Goal: Check status

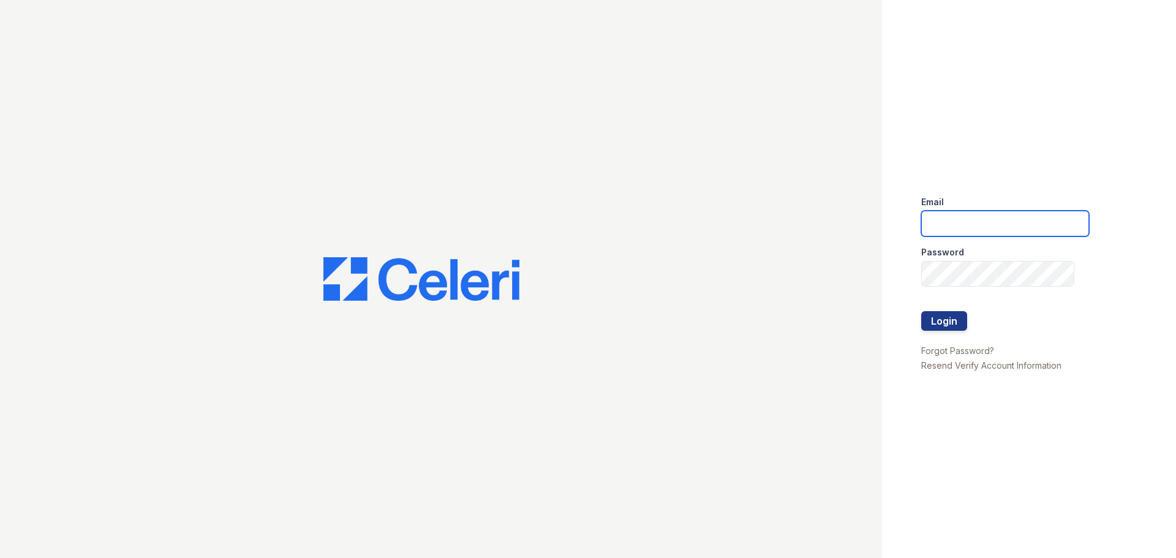
click at [958, 219] on input "email" at bounding box center [1005, 224] width 168 height 26
type input "[EMAIL_ADDRESS][DOMAIN_NAME]"
click at [1008, 255] on div "Password" at bounding box center [1005, 248] width 168 height 25
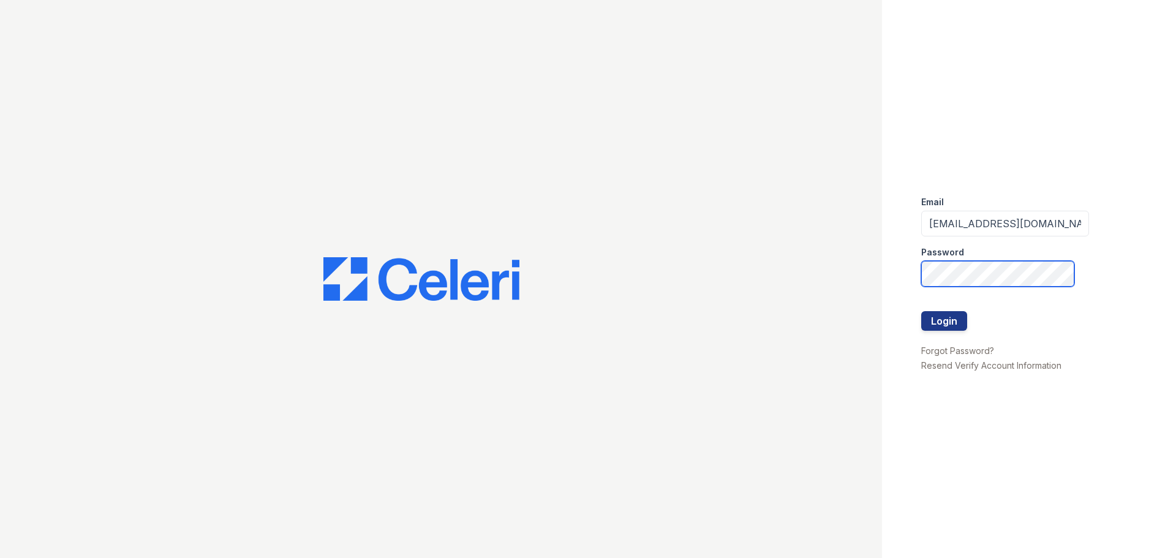
click at [921, 311] on button "Login" at bounding box center [944, 321] width 46 height 20
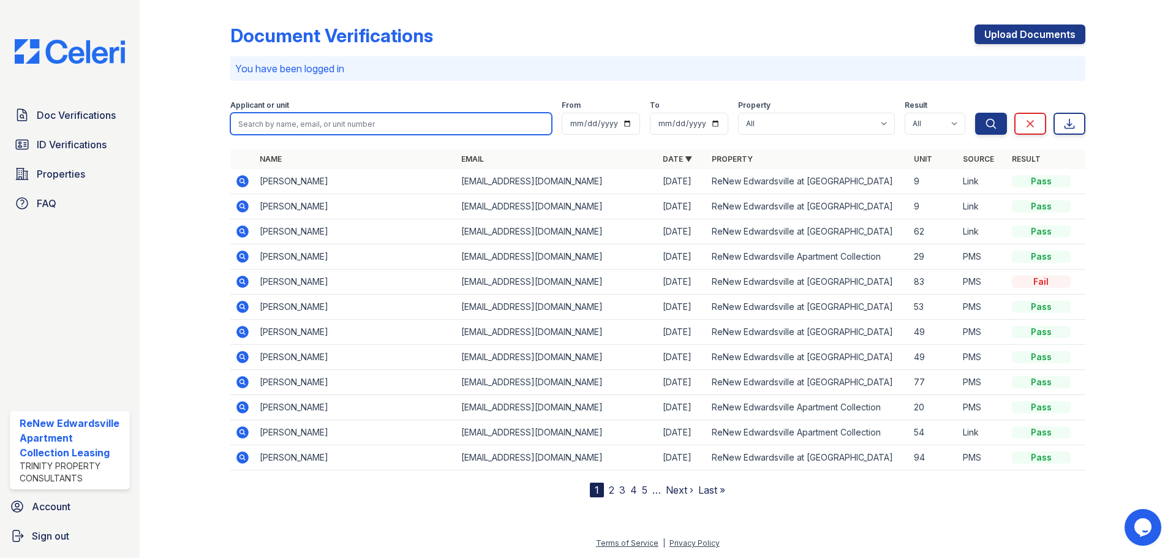
click at [341, 129] on input "search" at bounding box center [391, 124] width 322 height 22
type input "[PERSON_NAME]"
click at [975, 113] on button "Search" at bounding box center [991, 124] width 32 height 22
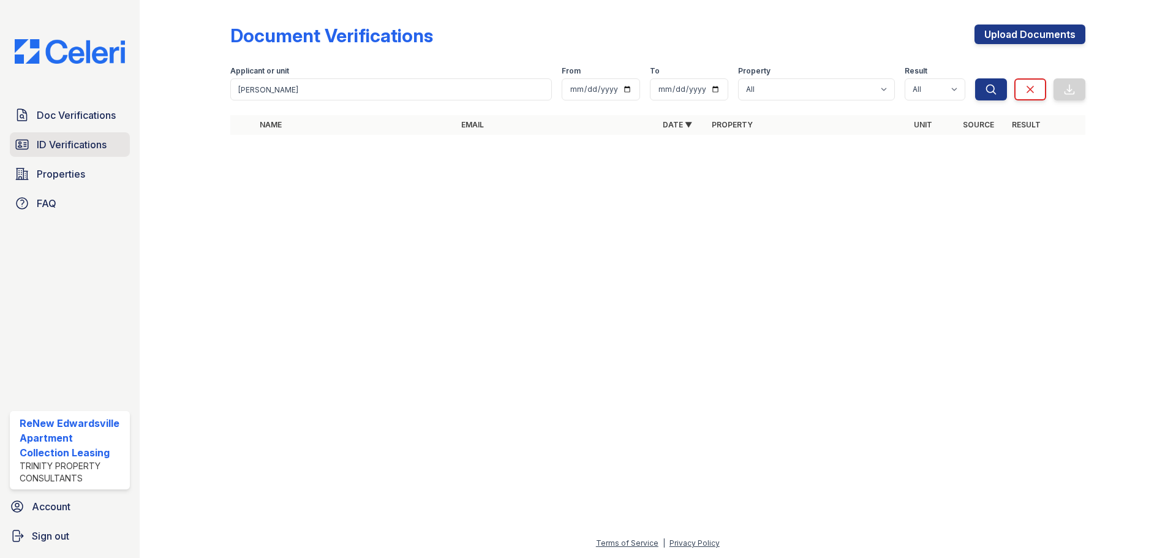
click at [88, 137] on link "ID Verifications" at bounding box center [70, 144] width 120 height 25
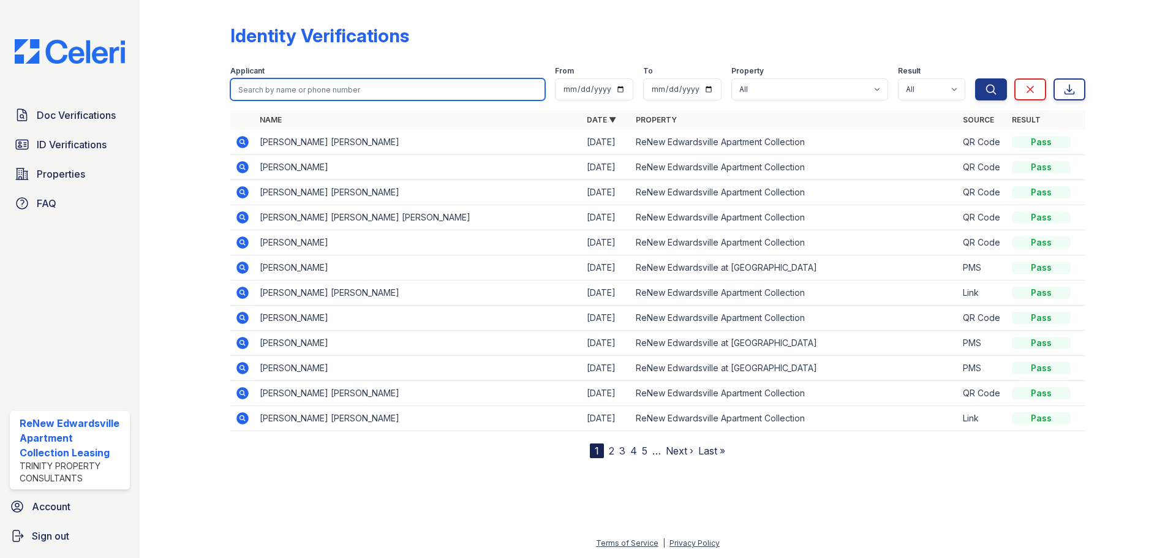
click at [346, 100] on input "search" at bounding box center [387, 89] width 315 height 22
type input "[PERSON_NAME]"
click at [975, 78] on button "Search" at bounding box center [991, 89] width 32 height 22
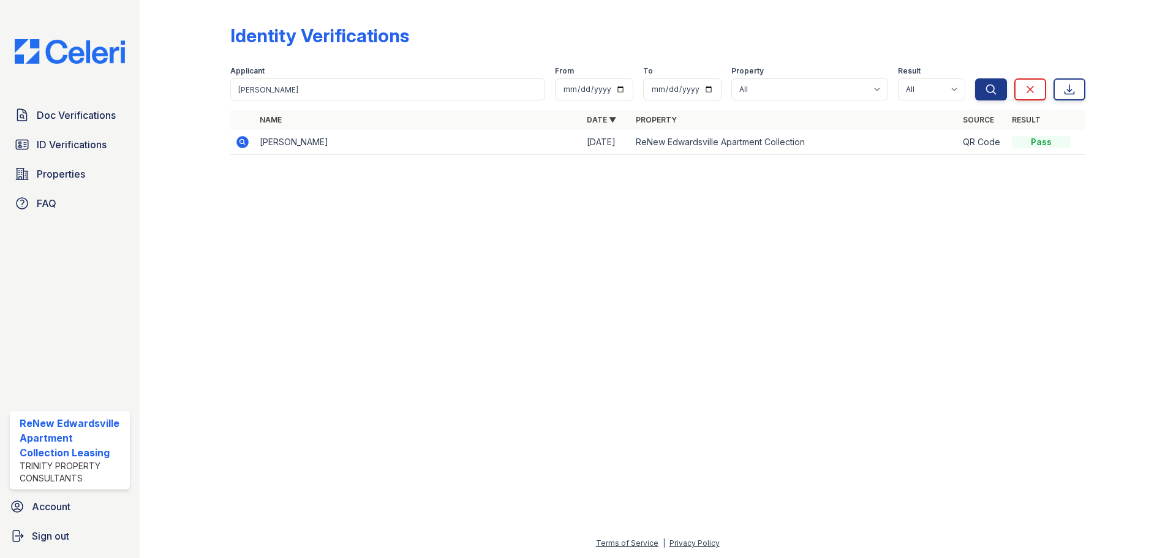
click at [243, 139] on icon at bounding box center [242, 142] width 12 height 12
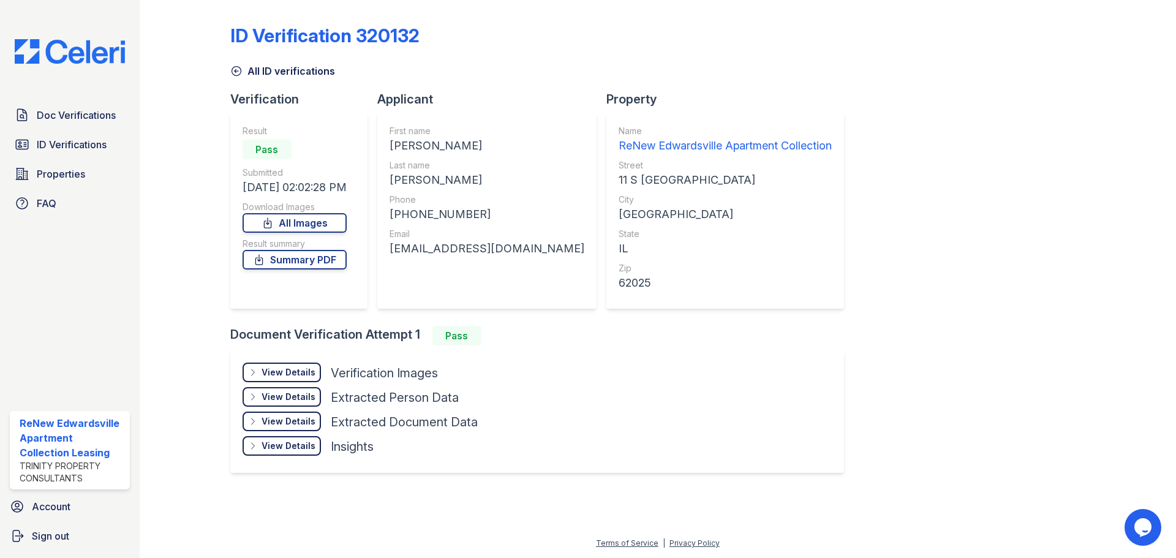
click at [306, 377] on div "View Details" at bounding box center [289, 372] width 54 height 12
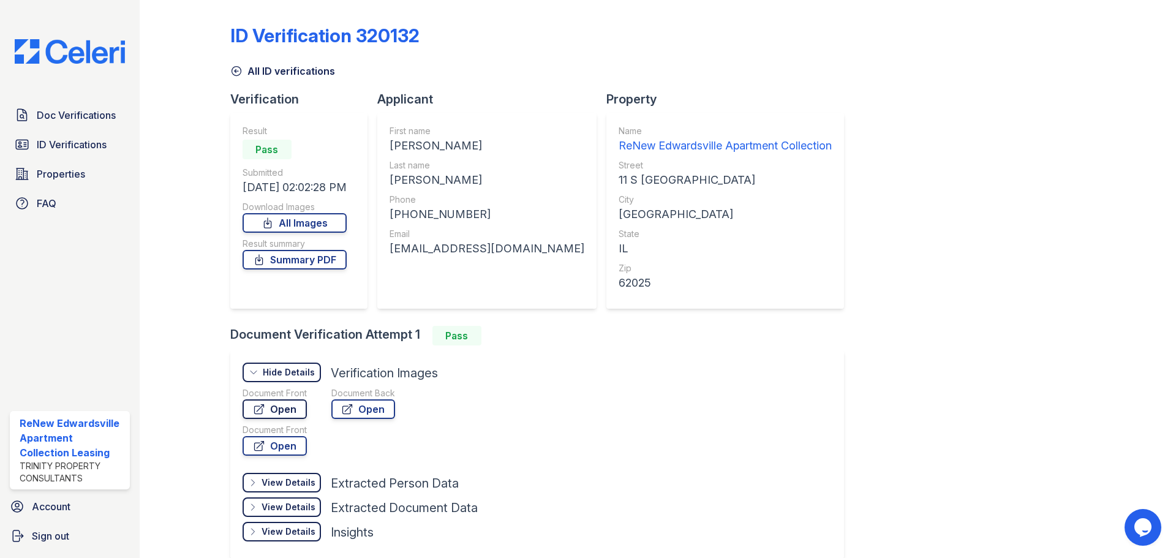
click at [292, 407] on link "Open" at bounding box center [275, 409] width 64 height 20
